Goal: Task Accomplishment & Management: Complete application form

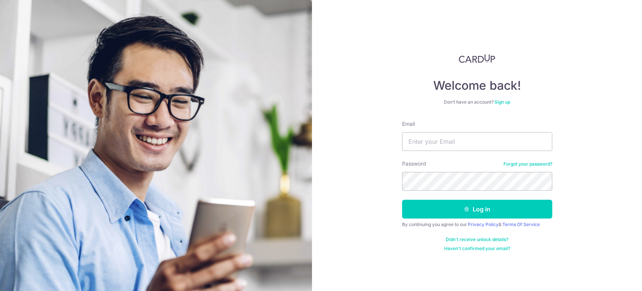
type input "[EMAIL_ADDRESS][DOMAIN_NAME]"
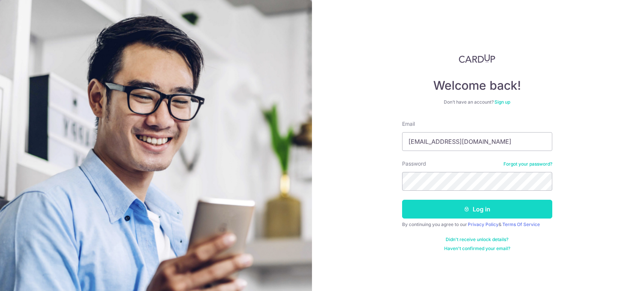
click at [492, 207] on button "Log in" at bounding box center [477, 209] width 150 height 19
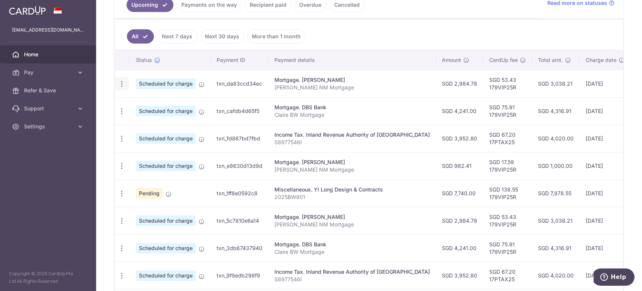
click at [119, 83] on icon "button" at bounding box center [122, 84] width 8 height 8
click at [148, 102] on span "Update payment" at bounding box center [161, 104] width 51 height 9
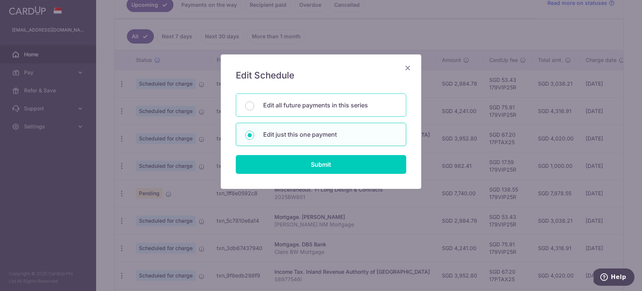
click at [277, 109] on p "Edit all future payments in this series" at bounding box center [330, 105] width 134 height 9
click at [254, 109] on input "Edit all future payments in this series" at bounding box center [249, 105] width 9 height 9
radio input "true"
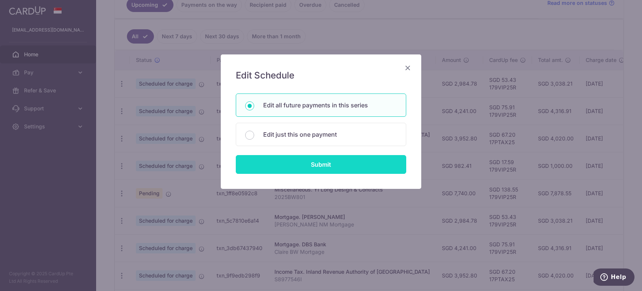
click at [312, 165] on input "Submit" at bounding box center [321, 164] width 171 height 19
radio input "true"
type input "2,984.78"
type input "[PERSON_NAME] NM Mortgage"
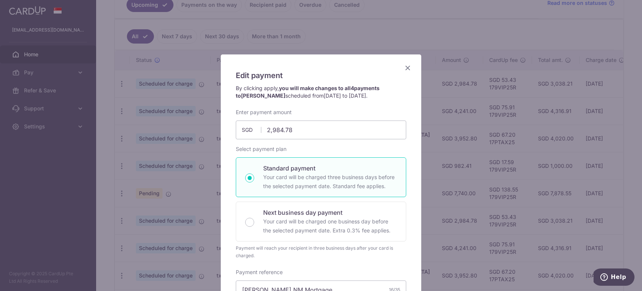
click at [411, 69] on icon "Close" at bounding box center [407, 67] width 9 height 9
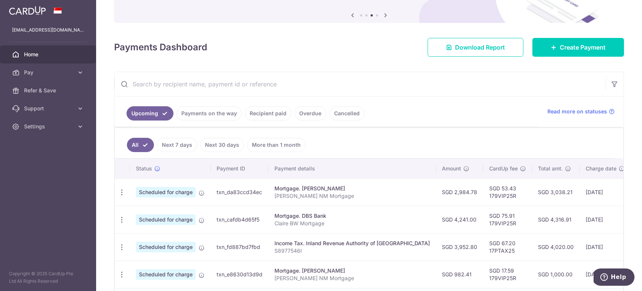
scroll to position [78, 0]
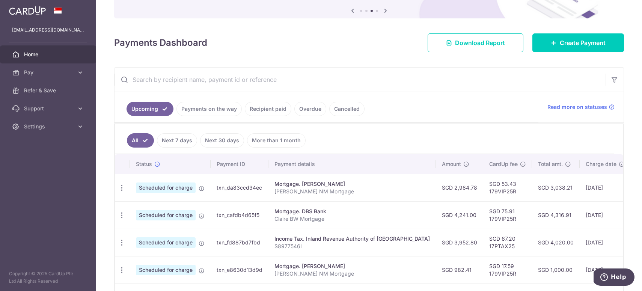
drag, startPoint x: 478, startPoint y: 185, endPoint x: 470, endPoint y: 184, distance: 8.3
click at [483, 185] on td "SGD 53.43 179VIP25R" at bounding box center [507, 187] width 49 height 27
click at [119, 188] on icon "button" at bounding box center [122, 188] width 8 height 8
click at [166, 206] on span "Update payment" at bounding box center [161, 208] width 51 height 9
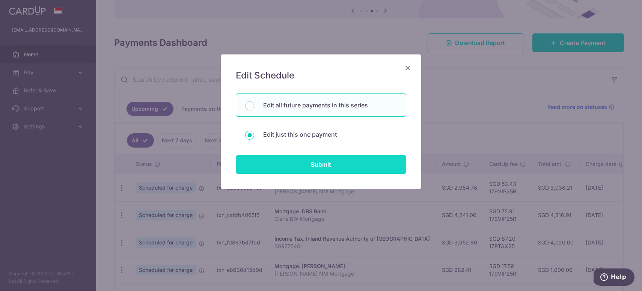
click at [316, 166] on input "Submit" at bounding box center [321, 164] width 171 height 19
radio input "true"
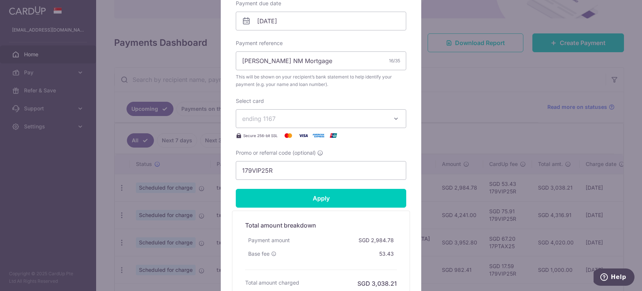
scroll to position [246, 0]
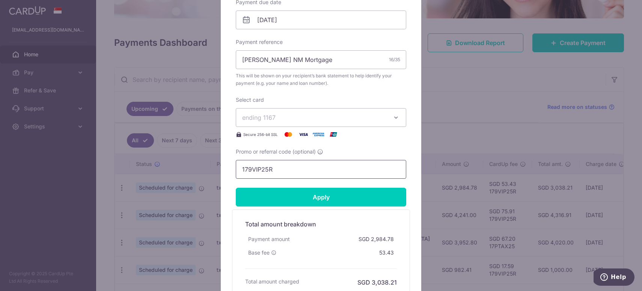
click at [290, 170] on input "179VIP25R" at bounding box center [321, 169] width 171 height 19
click at [269, 169] on input "3HOME2R" at bounding box center [321, 169] width 171 height 19
drag, startPoint x: 303, startPoint y: 167, endPoint x: 316, endPoint y: 163, distance: 14.0
click at [303, 167] on input "3HOME25R" at bounding box center [321, 169] width 171 height 19
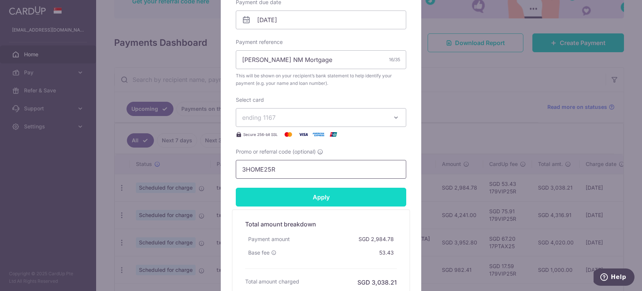
type input "3HOME25R"
click at [330, 198] on input "Apply" at bounding box center [321, 197] width 171 height 19
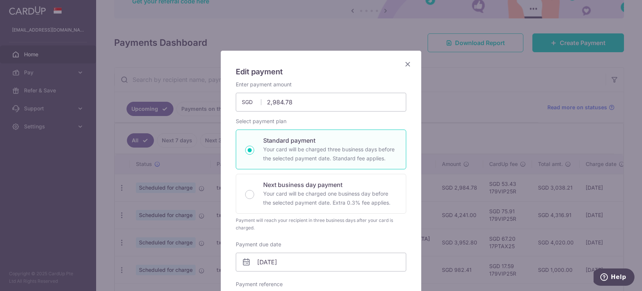
scroll to position [0, 0]
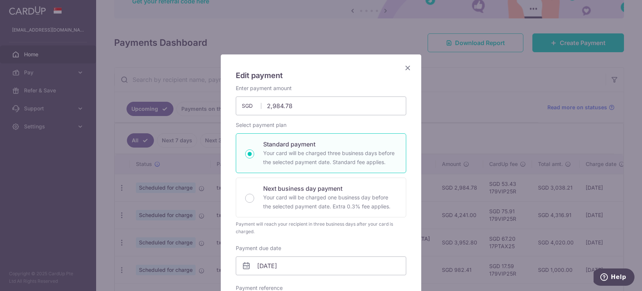
click at [409, 68] on icon "Close" at bounding box center [407, 67] width 9 height 9
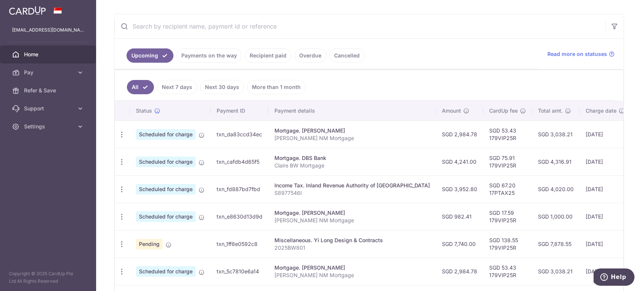
scroll to position [155, 0]
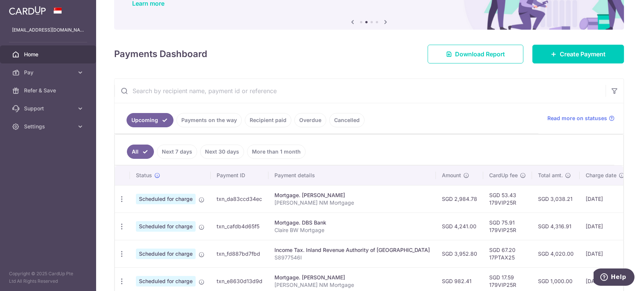
scroll to position [66, 0]
click at [583, 58] on span "Create Payment" at bounding box center [583, 54] width 46 height 9
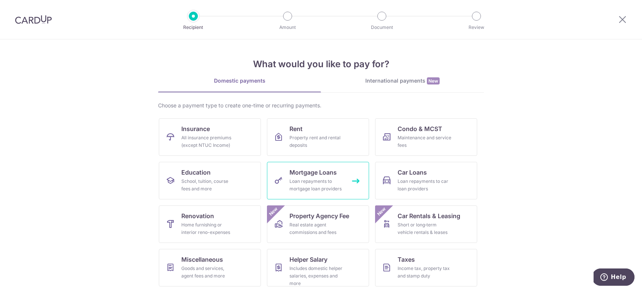
click at [318, 178] on div "Loan repayments to mortgage loan providers" at bounding box center [317, 185] width 54 height 15
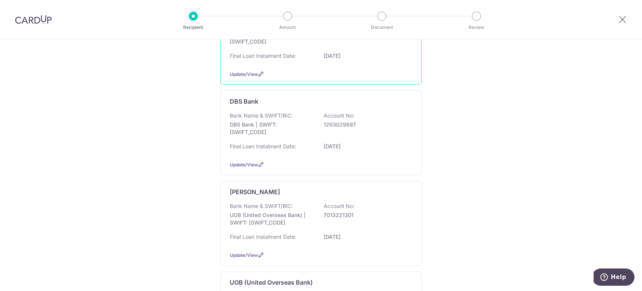
scroll to position [142, 0]
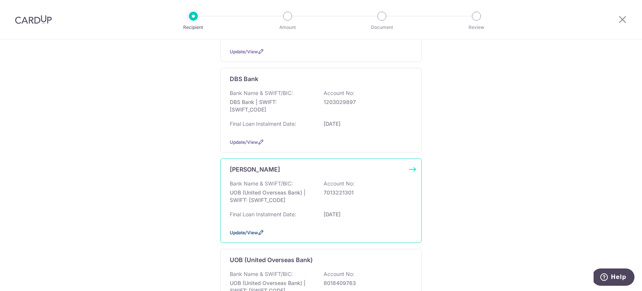
click at [261, 233] on icon at bounding box center [261, 232] width 6 height 6
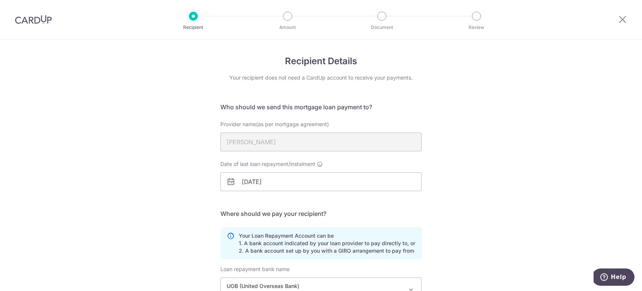
scroll to position [110, 0]
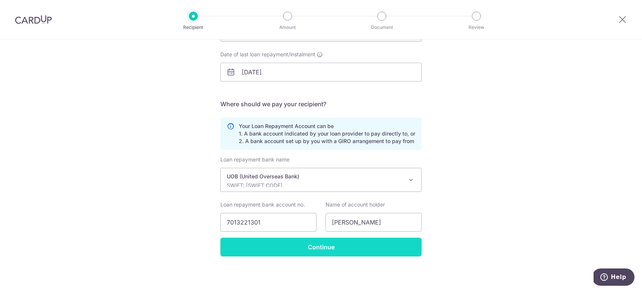
click at [343, 246] on input "Continue" at bounding box center [320, 247] width 201 height 19
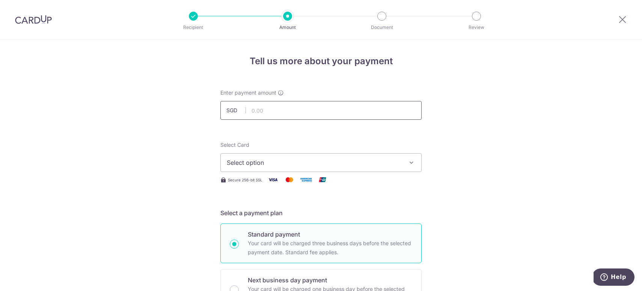
click at [281, 114] on input "text" at bounding box center [320, 110] width 201 height 19
type input "3,953.00"
click at [362, 167] on button "Select option" at bounding box center [320, 162] width 201 height 19
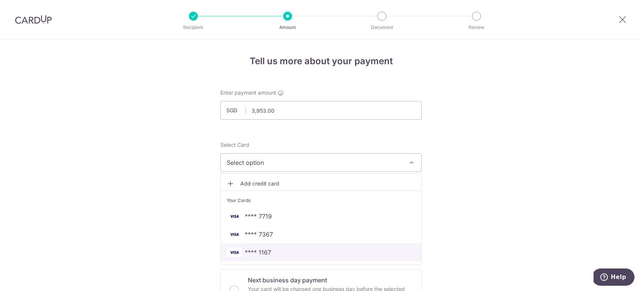
click at [280, 249] on span "**** 1167" at bounding box center [321, 252] width 189 height 9
type input "[DATE]"
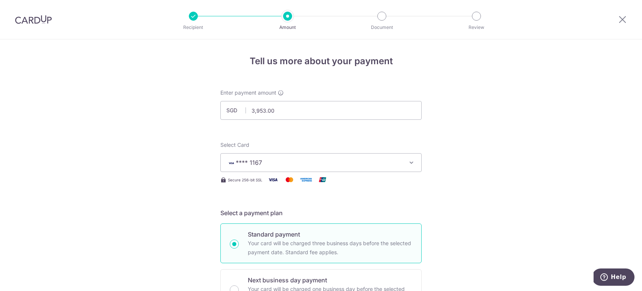
drag, startPoint x: 533, startPoint y: 215, endPoint x: 518, endPoint y: 205, distance: 18.0
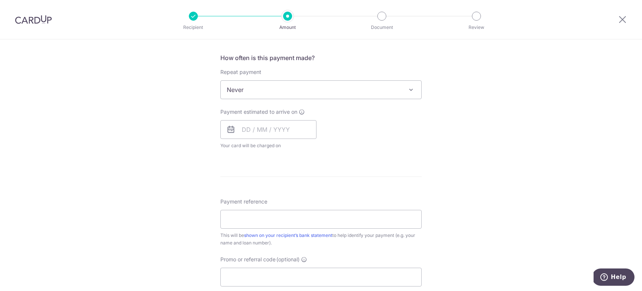
scroll to position [300, 0]
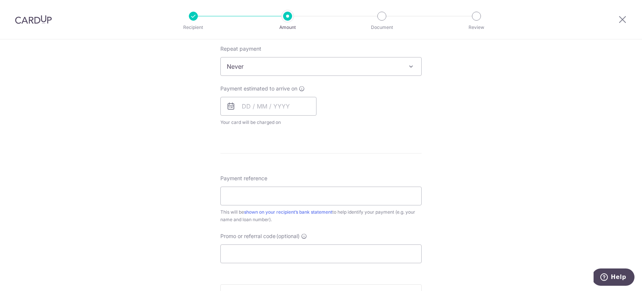
click at [282, 65] on span "Never" at bounding box center [321, 66] width 201 height 18
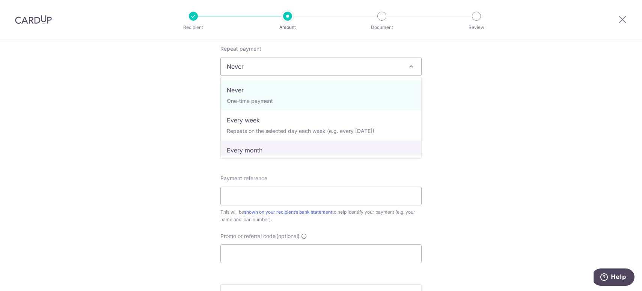
select select "3"
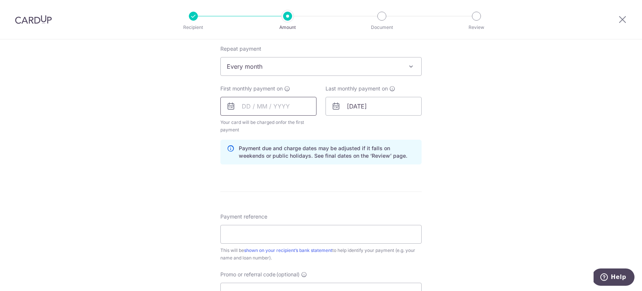
click at [283, 106] on input "text" at bounding box center [268, 106] width 96 height 19
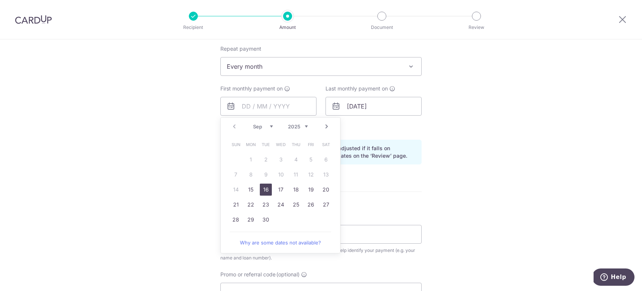
drag, startPoint x: 266, startPoint y: 187, endPoint x: 392, endPoint y: 145, distance: 132.1
click at [266, 187] on link "16" at bounding box center [266, 190] width 12 height 12
type input "[DATE]"
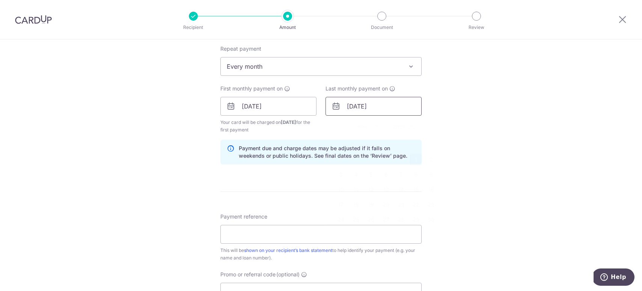
click at [370, 110] on input "[DATE]" at bounding box center [374, 106] width 96 height 19
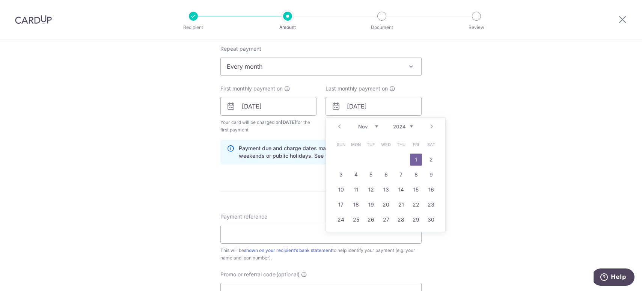
click at [403, 126] on select "2024 2025 2026 2027 2028 2029 2030 2031 2032 2033 2034 2035" at bounding box center [403, 127] width 20 height 6
click at [430, 124] on link "Next" at bounding box center [431, 126] width 9 height 9
click at [386, 220] on link "31" at bounding box center [386, 220] width 12 height 12
type input "[DATE]"
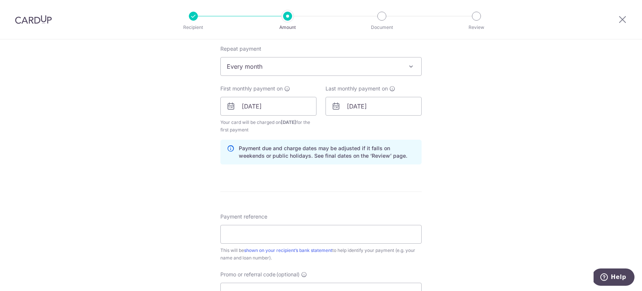
click at [484, 164] on div "Tell us more about your payment Enter payment amount SGD 3,953.00 3953.00 Selec…" at bounding box center [321, 98] width 642 height 718
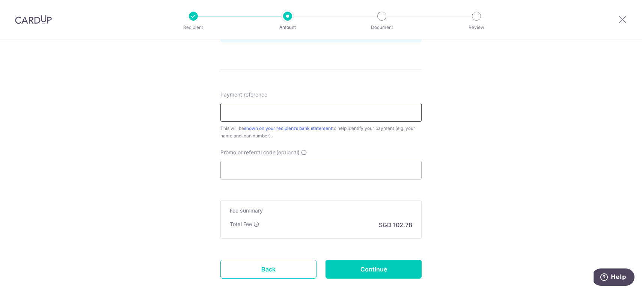
scroll to position [424, 0]
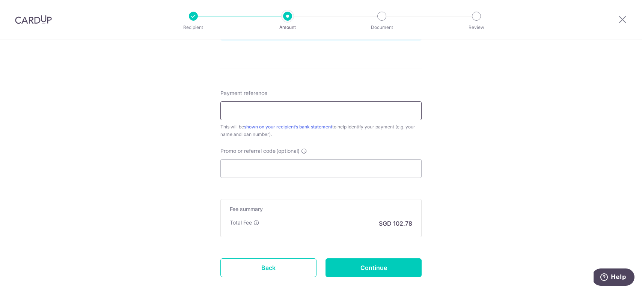
click at [330, 109] on input "Payment reference" at bounding box center [320, 110] width 201 height 19
type input "[PERSON_NAME] NM Mortgage"
click at [312, 166] on input "Promo or referral code (optional)" at bounding box center [320, 168] width 201 height 19
paste input "3HOME25R"
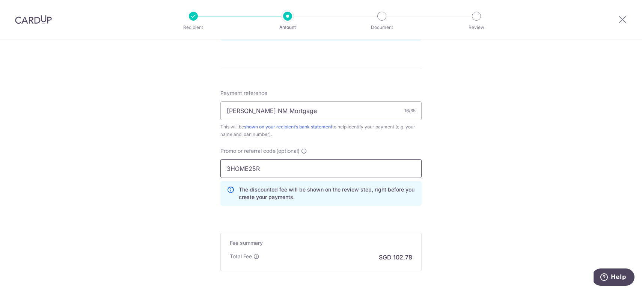
type input "3HOME25R"
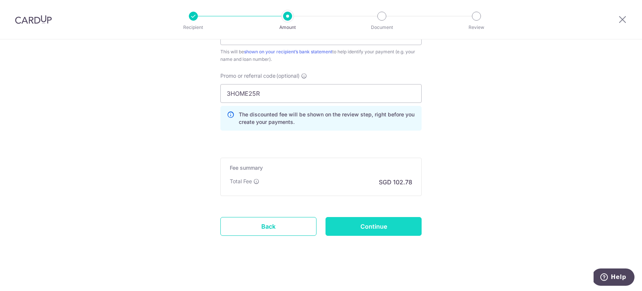
click at [386, 226] on input "Continue" at bounding box center [374, 226] width 96 height 19
type input "Create Schedule"
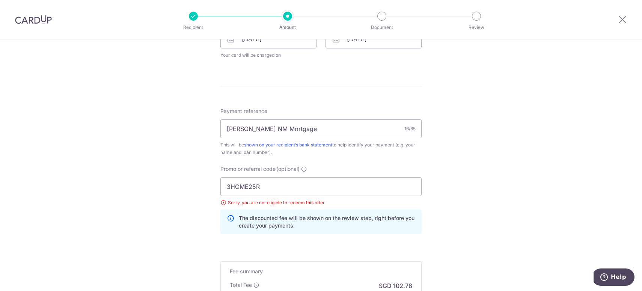
scroll to position [368, 0]
click at [626, 13] on div at bounding box center [622, 19] width 39 height 39
click at [626, 18] on icon at bounding box center [622, 19] width 9 height 9
